Goal: Transaction & Acquisition: Purchase product/service

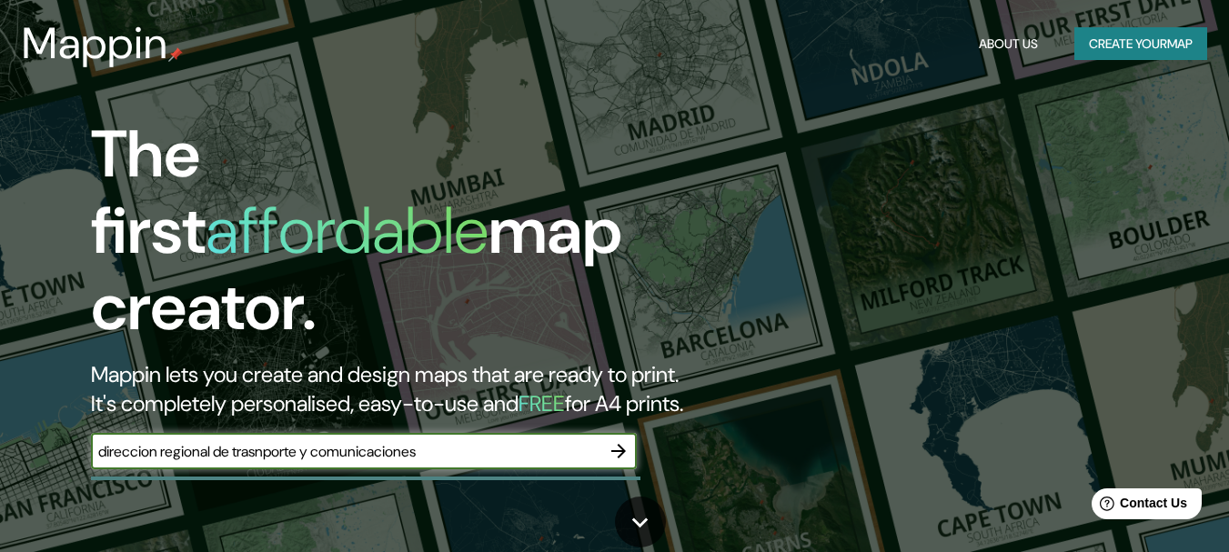
type input "direccion regional de trasnporte y comunicaciones"
click at [624, 444] on icon "button" at bounding box center [618, 451] width 15 height 15
click at [328, 441] on input "text" at bounding box center [346, 451] width 510 height 21
type input "d"
type input "DIRECCION REGIONAL DE TRASNPORTES Y COMUNICACIONES [GEOGRAPHIC_DATA]"
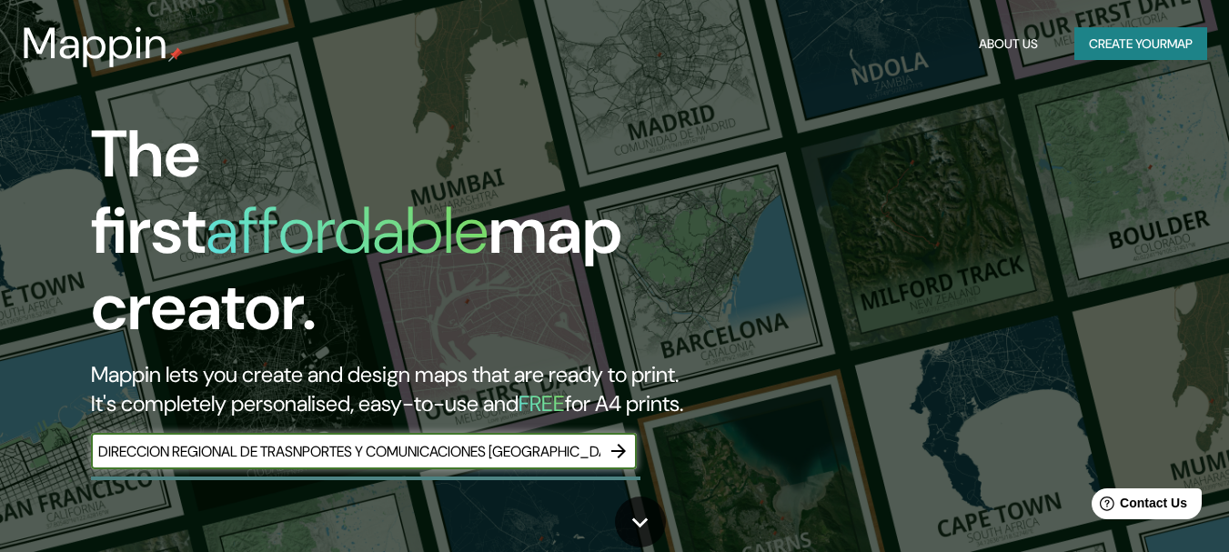
click at [619, 440] on icon "button" at bounding box center [619, 451] width 22 height 22
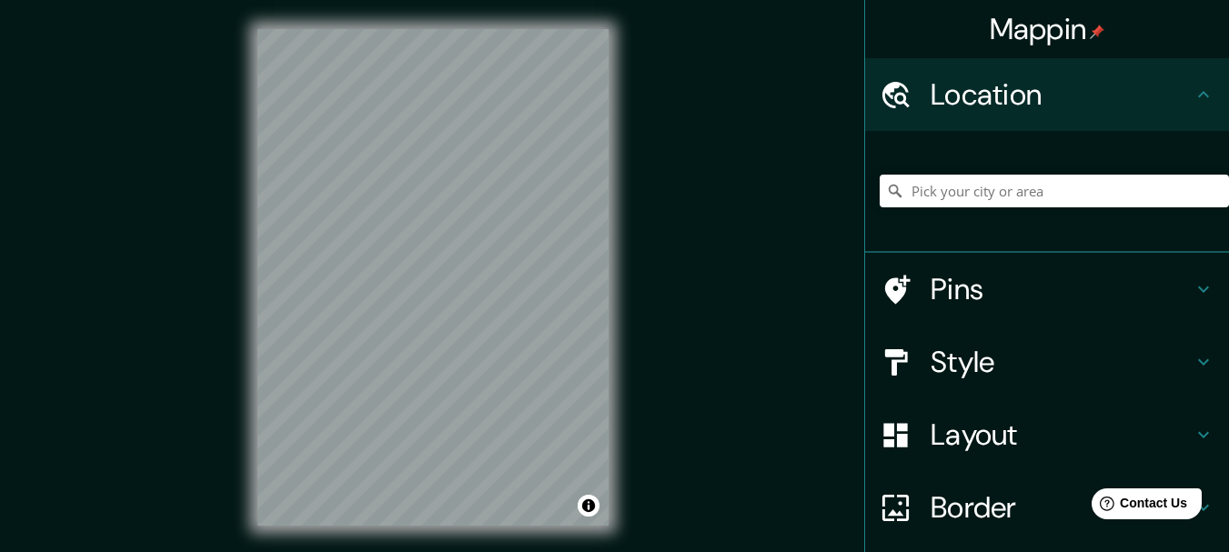
click at [968, 364] on h4 "Style" at bounding box center [1062, 362] width 262 height 36
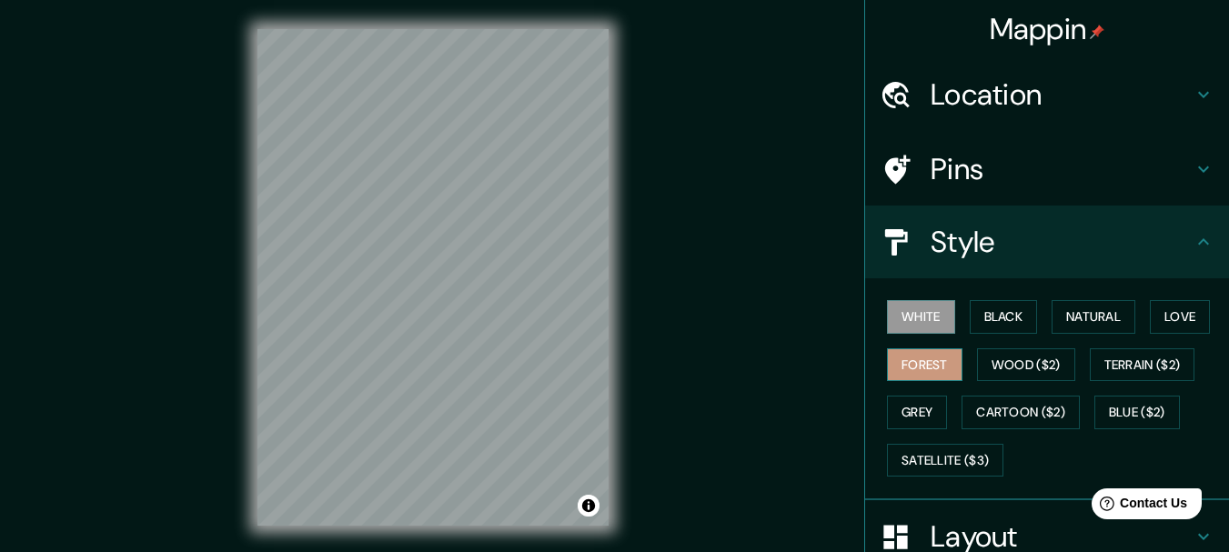
click at [925, 368] on button "Forest" at bounding box center [925, 366] width 76 height 34
click at [1000, 323] on button "Black" at bounding box center [1004, 317] width 68 height 34
click at [902, 318] on button "White" at bounding box center [921, 317] width 68 height 34
click at [1098, 328] on button "Natural" at bounding box center [1094, 317] width 84 height 34
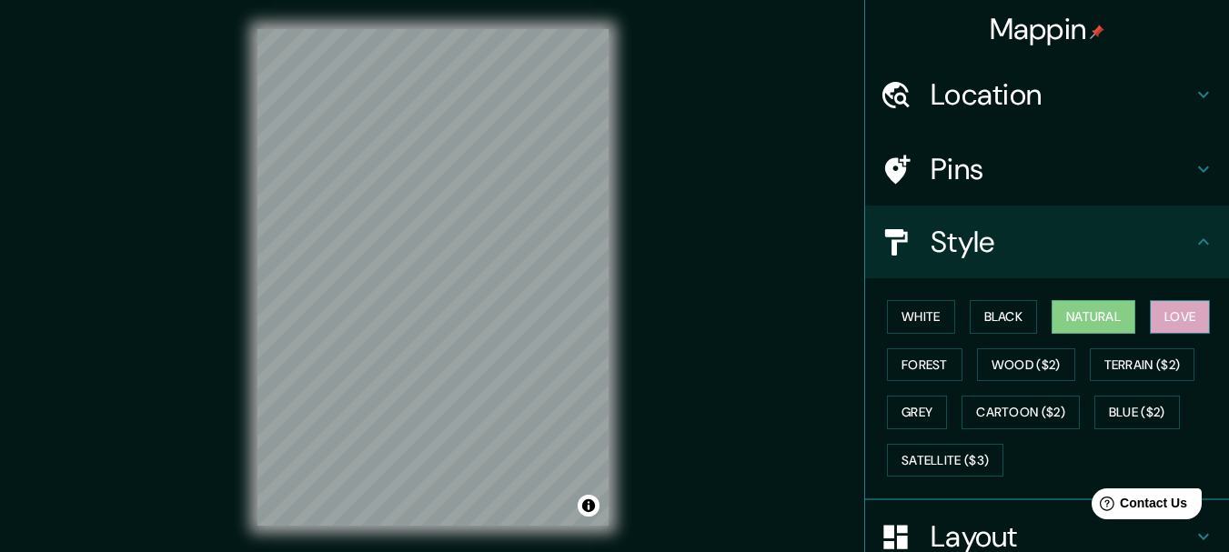
click at [1172, 319] on button "Love" at bounding box center [1180, 317] width 60 height 34
click at [910, 367] on button "Forest" at bounding box center [925, 366] width 76 height 34
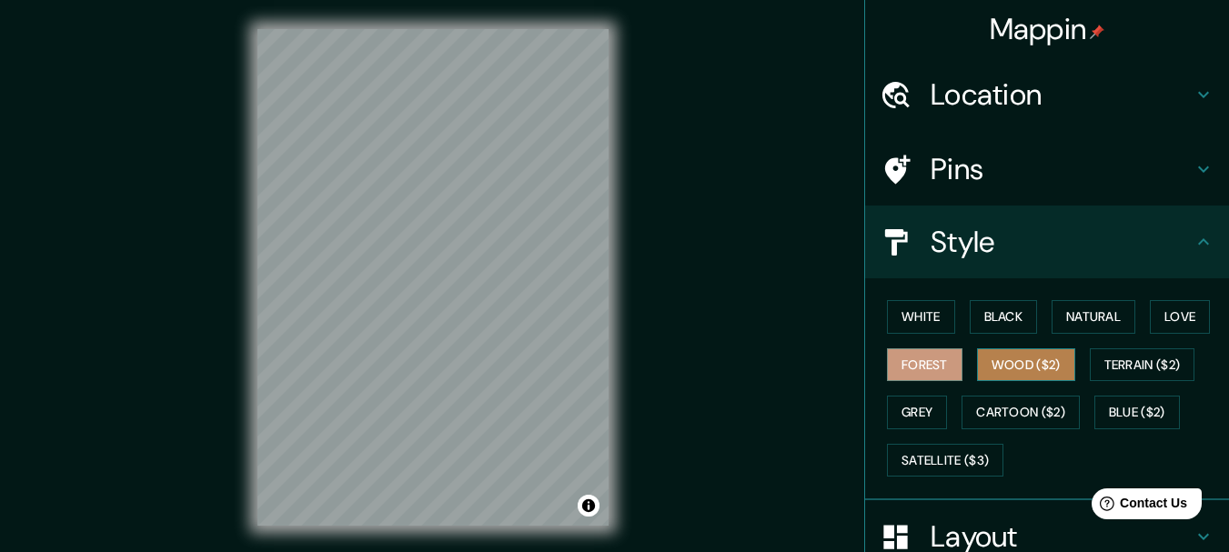
click at [995, 366] on button "Wood ($2)" at bounding box center [1026, 366] width 98 height 34
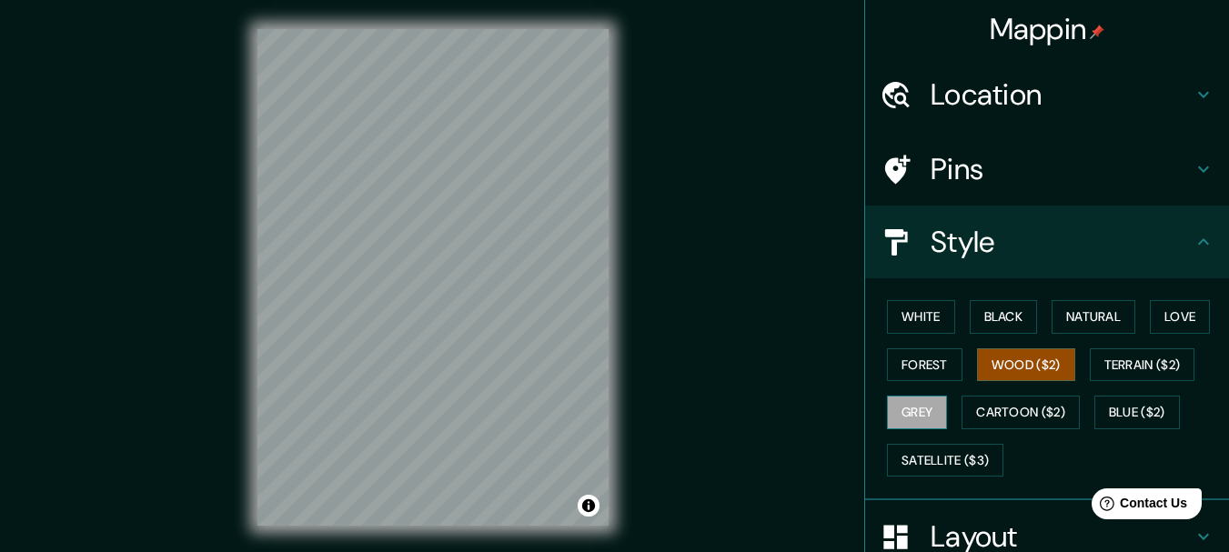
click at [919, 410] on button "Grey" at bounding box center [917, 413] width 60 height 34
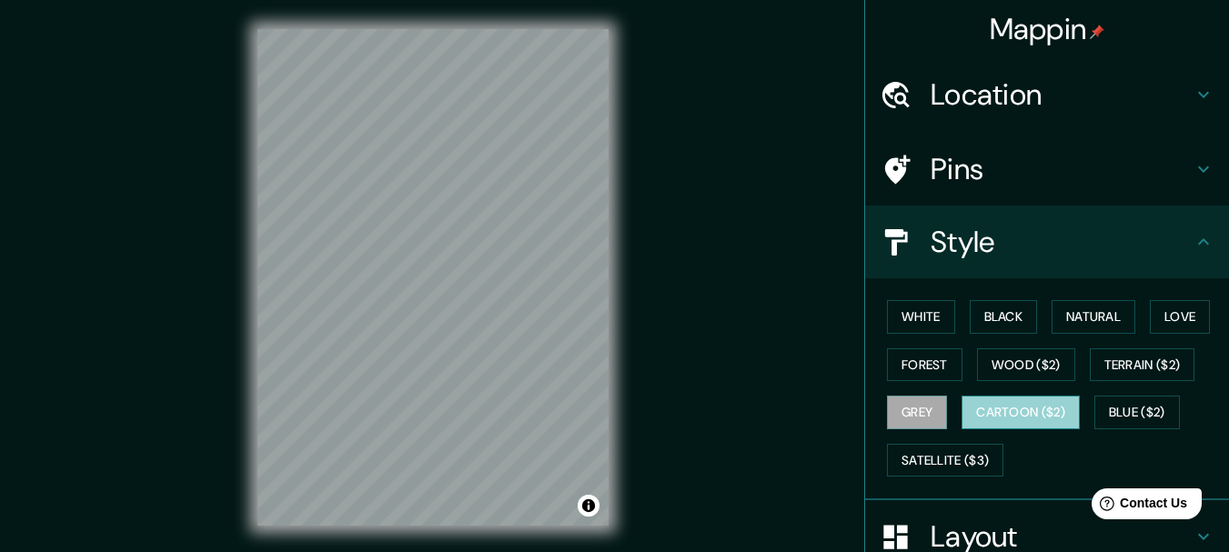
click at [1011, 409] on button "Cartoon ($2)" at bounding box center [1021, 413] width 118 height 34
click at [911, 414] on button "Grey" at bounding box center [917, 413] width 60 height 34
click at [1193, 88] on icon at bounding box center [1204, 95] width 22 height 22
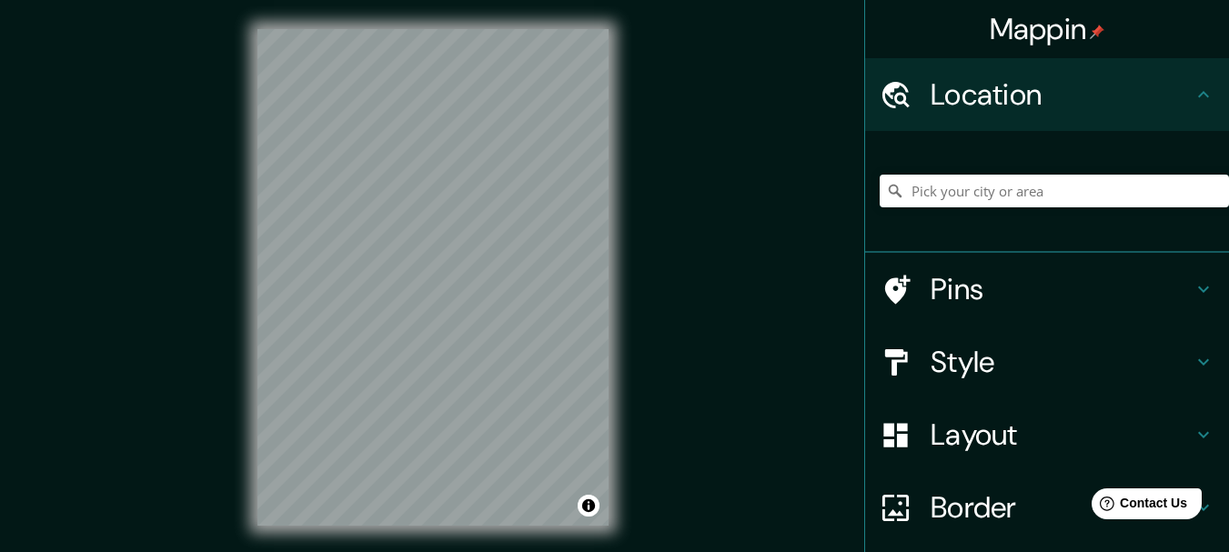
click at [1193, 88] on icon at bounding box center [1204, 95] width 22 height 22
click at [1027, 291] on h4 "Pins" at bounding box center [1062, 289] width 262 height 36
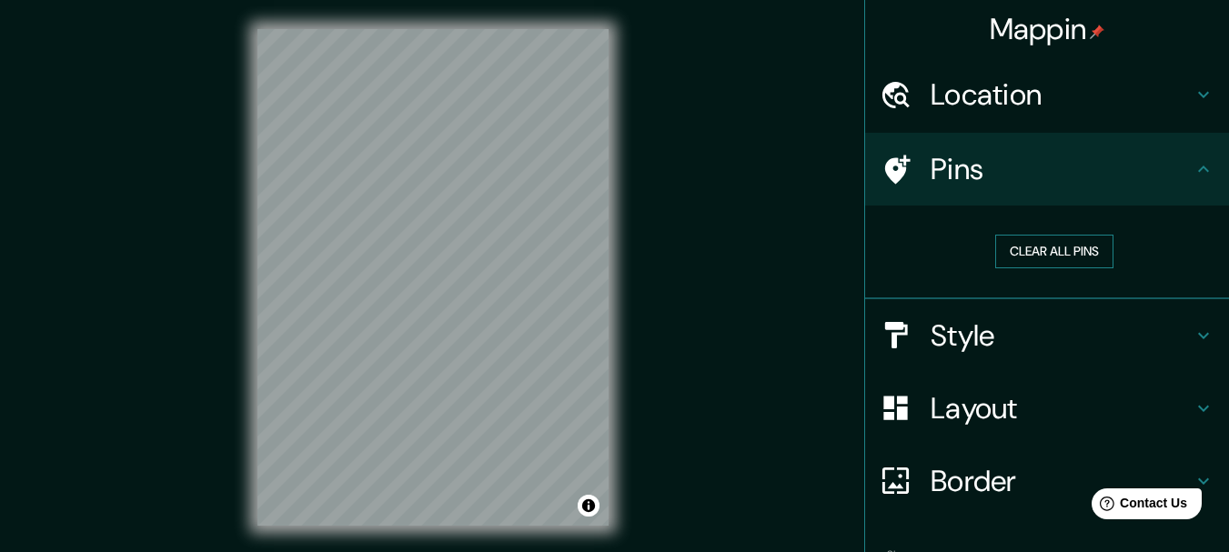
click at [1054, 253] on button "Clear all pins" at bounding box center [1054, 252] width 118 height 34
click at [985, 331] on h4 "Style" at bounding box center [1062, 336] width 262 height 36
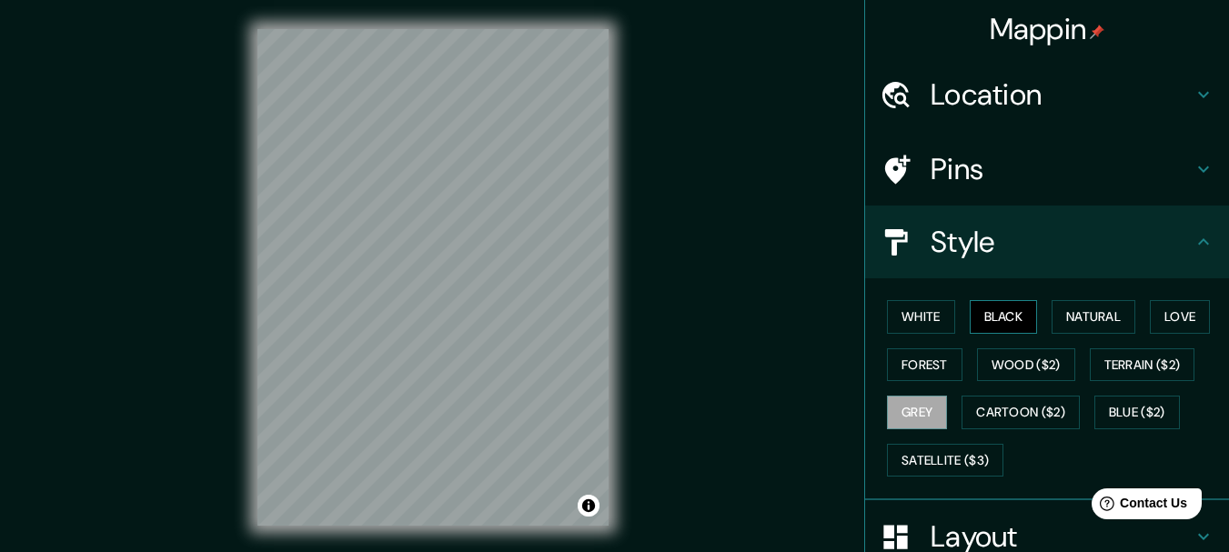
click at [979, 325] on button "Black" at bounding box center [1004, 317] width 68 height 34
click at [924, 316] on button "White" at bounding box center [921, 317] width 68 height 34
